Goal: Find specific page/section: Find specific page/section

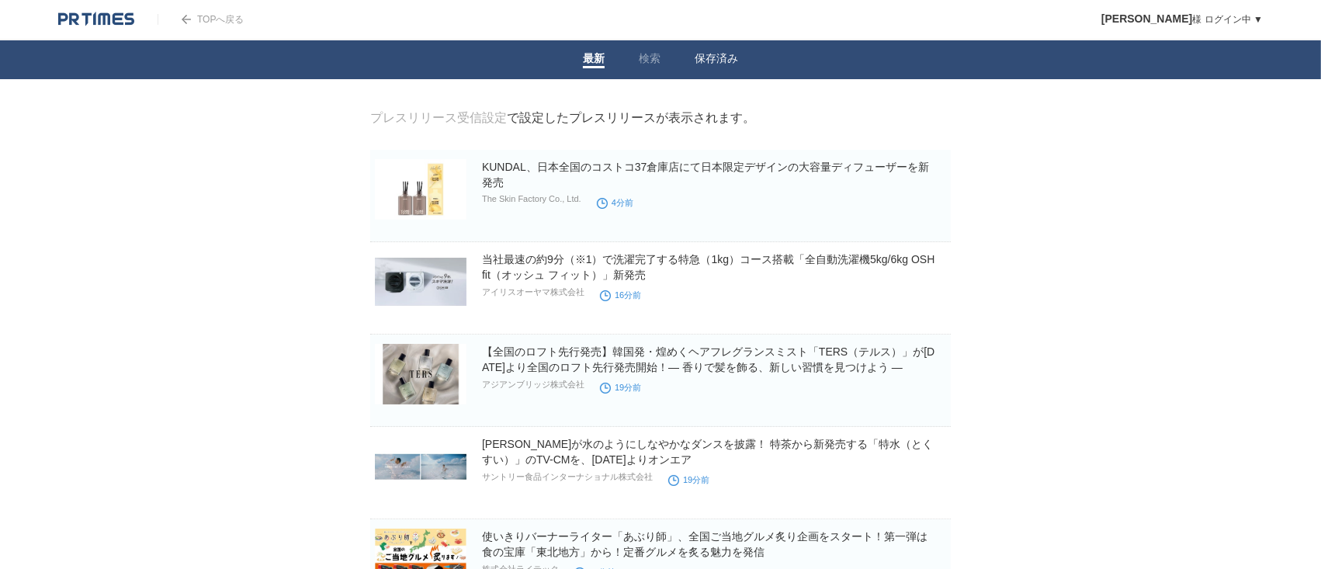
click at [710, 64] on link "保存済み" at bounding box center [716, 60] width 43 height 16
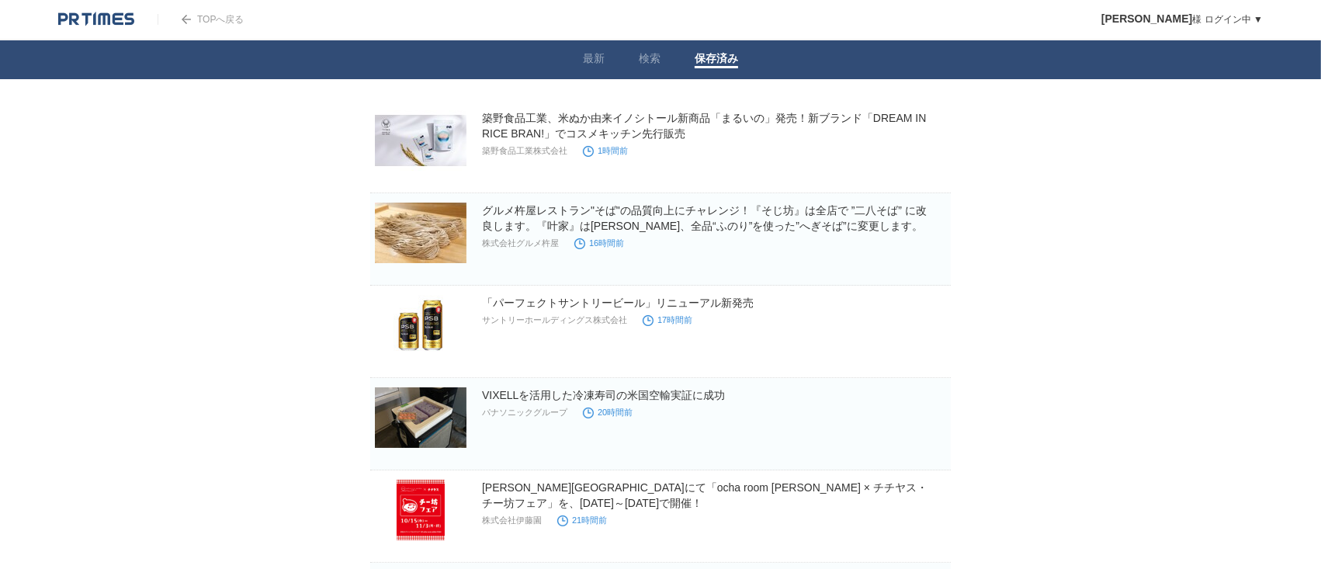
click at [924, 162] on span at bounding box center [926, 157] width 20 height 20
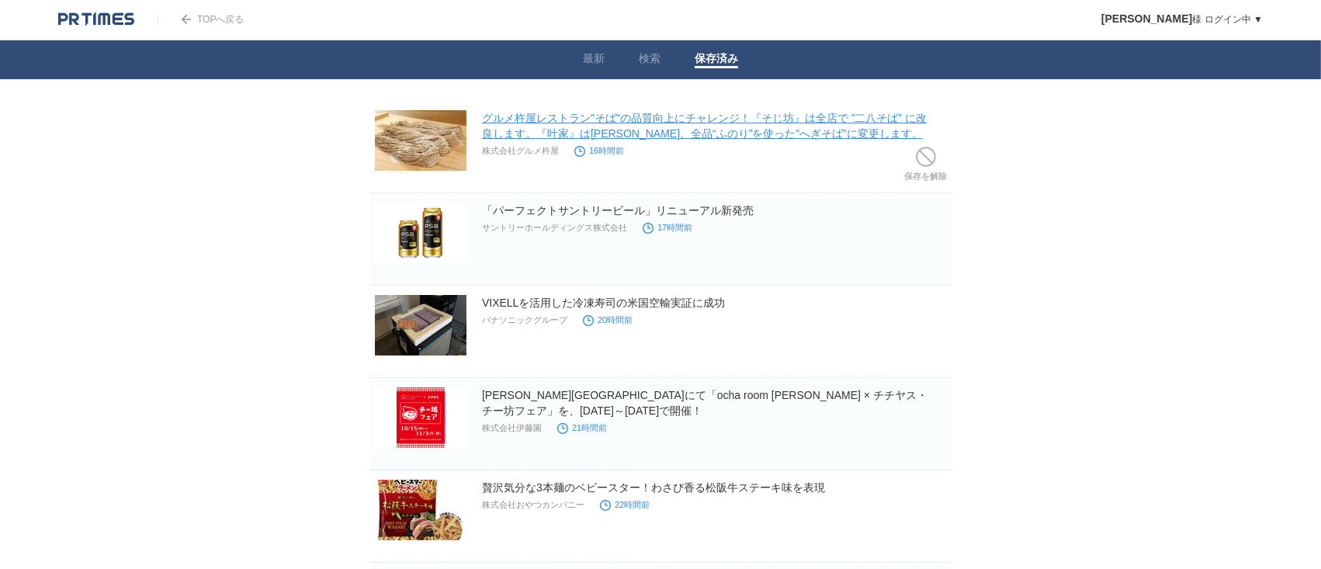
click at [713, 125] on h2 "グルメ杵屋レストラン"そば"の品質向上にチャレンジ！『そじ坊』は全店で ”二八そば” に改良します。『叶家』は[PERSON_NAME]、全品“ふのり”を使っ…" at bounding box center [715, 125] width 466 height 31
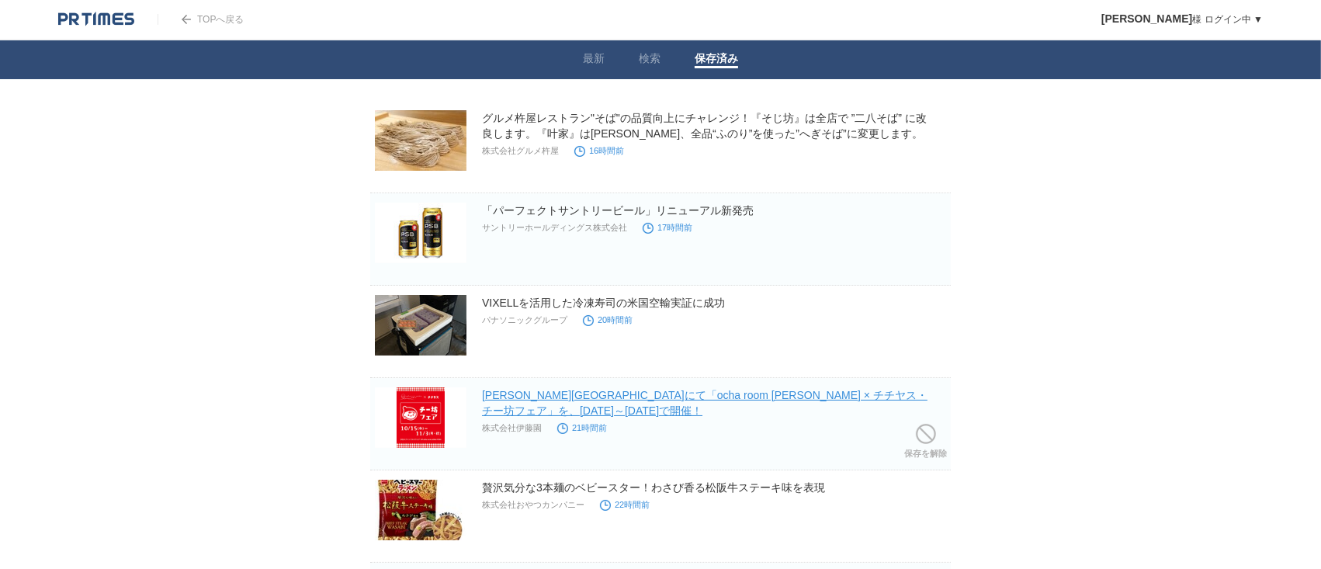
click at [643, 400] on link "[PERSON_NAME][GEOGRAPHIC_DATA]にて「ocha room [PERSON_NAME] × チチヤス・チー坊フェア」を、[DATE]…" at bounding box center [705, 403] width 446 height 28
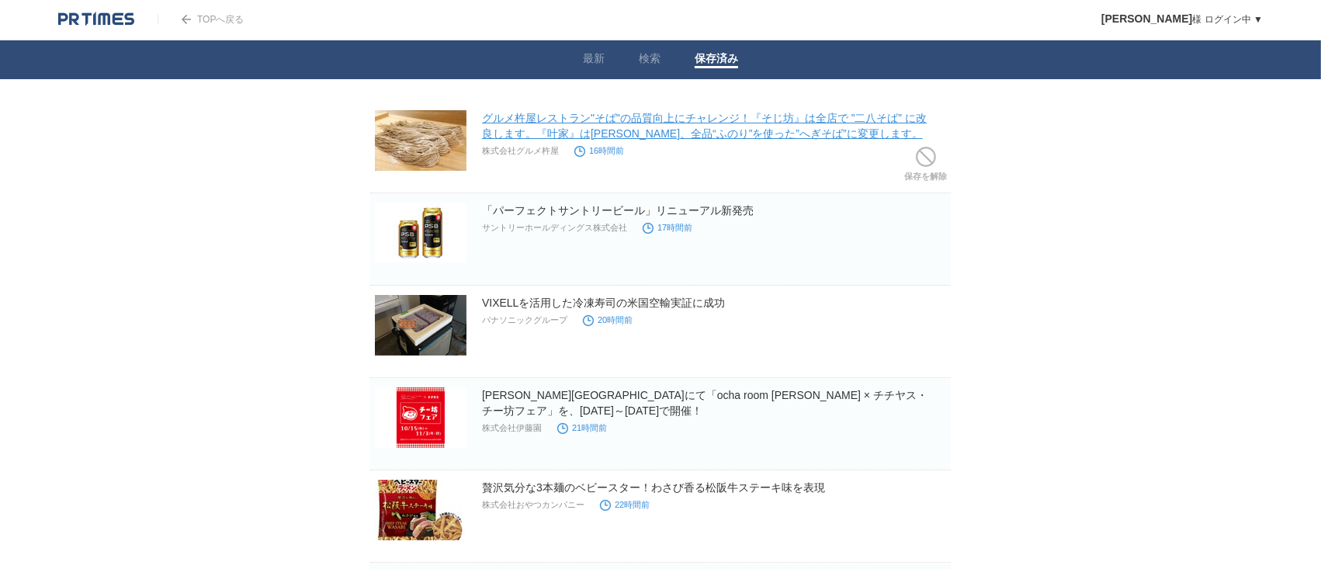
click at [708, 120] on link "グルメ杵屋レストラン"そば"の品質向上にチャレンジ！『そじ坊』は全店で ”二八そば” に改良します。『叶家』は[PERSON_NAME]、全品“ふのり”を使っ…" at bounding box center [704, 126] width 445 height 28
